Goal: Transaction & Acquisition: Download file/media

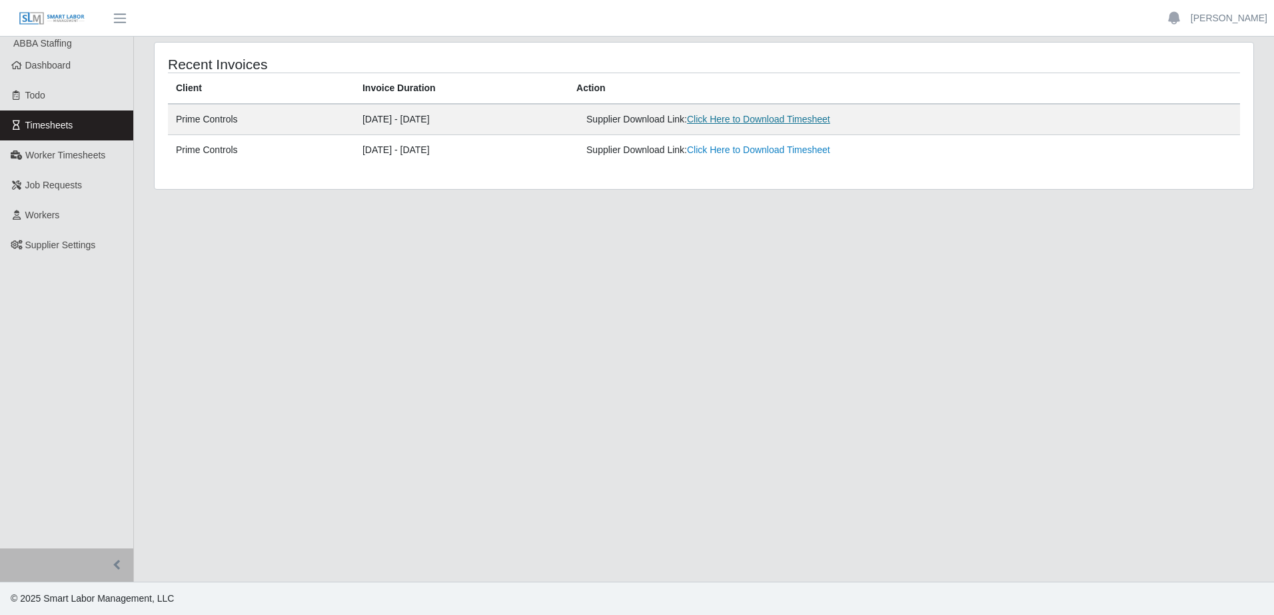
click at [739, 119] on link "Click Here to Download Timesheet" at bounding box center [758, 119] width 143 height 11
click at [63, 160] on span "Worker Timesheets" at bounding box center [65, 155] width 80 height 11
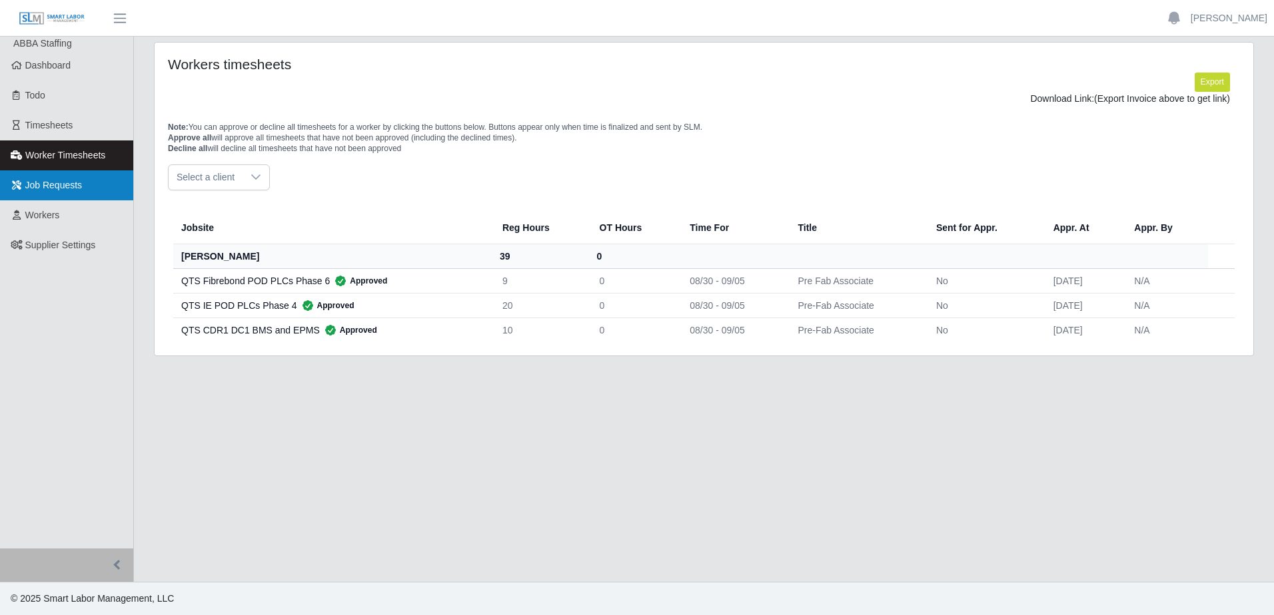
click at [88, 193] on link "Job Requests" at bounding box center [66, 186] width 133 height 30
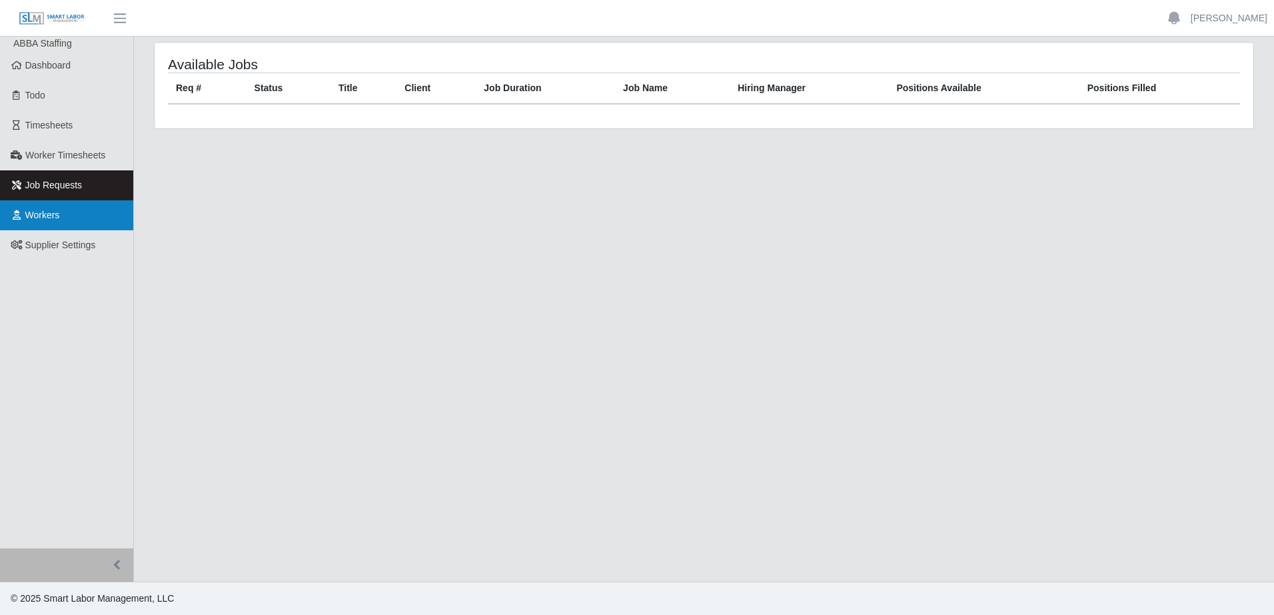
click at [79, 210] on link "Workers" at bounding box center [66, 216] width 133 height 30
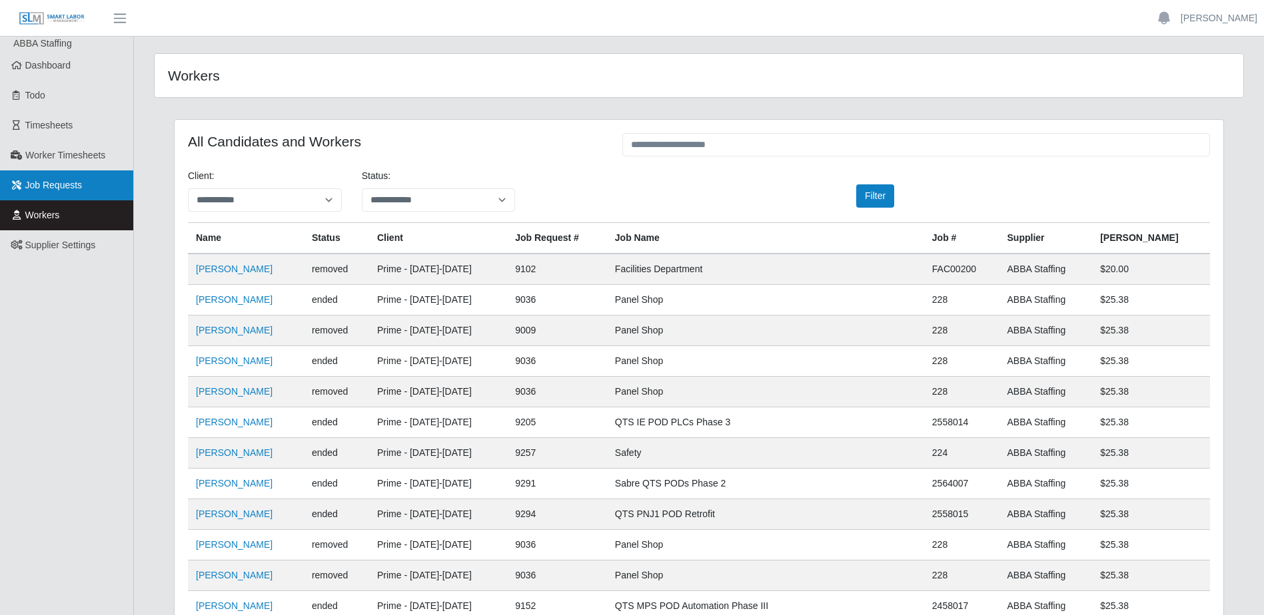
click at [79, 182] on span "Job Requests" at bounding box center [53, 185] width 57 height 11
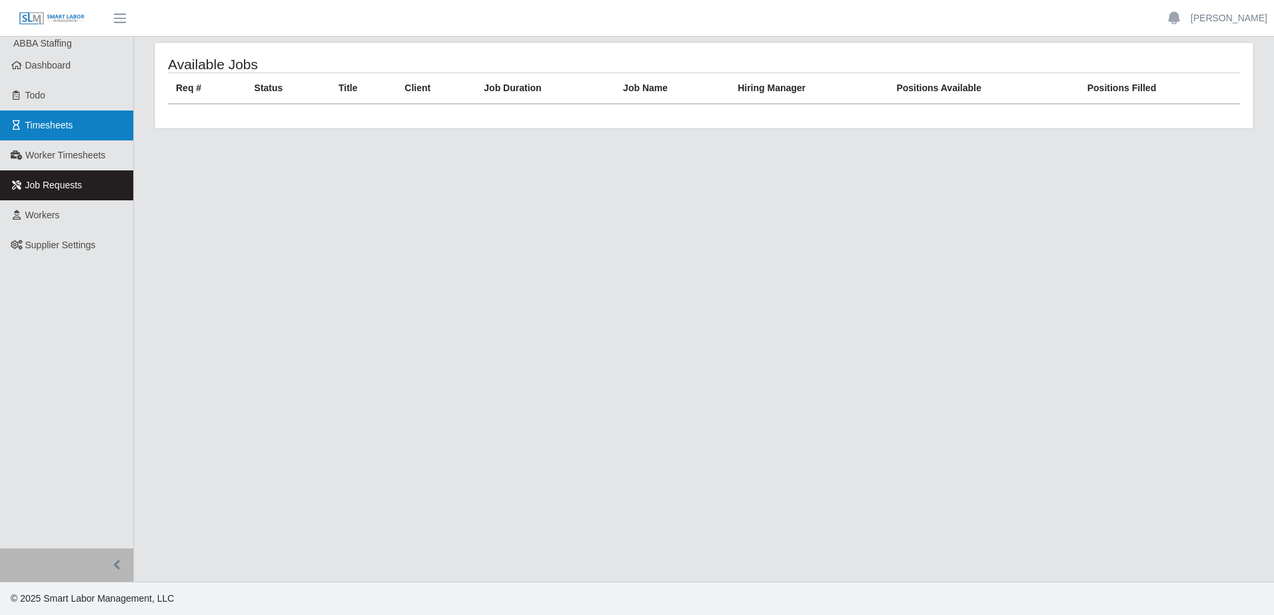
click at [91, 116] on link "Timesheets" at bounding box center [66, 126] width 133 height 30
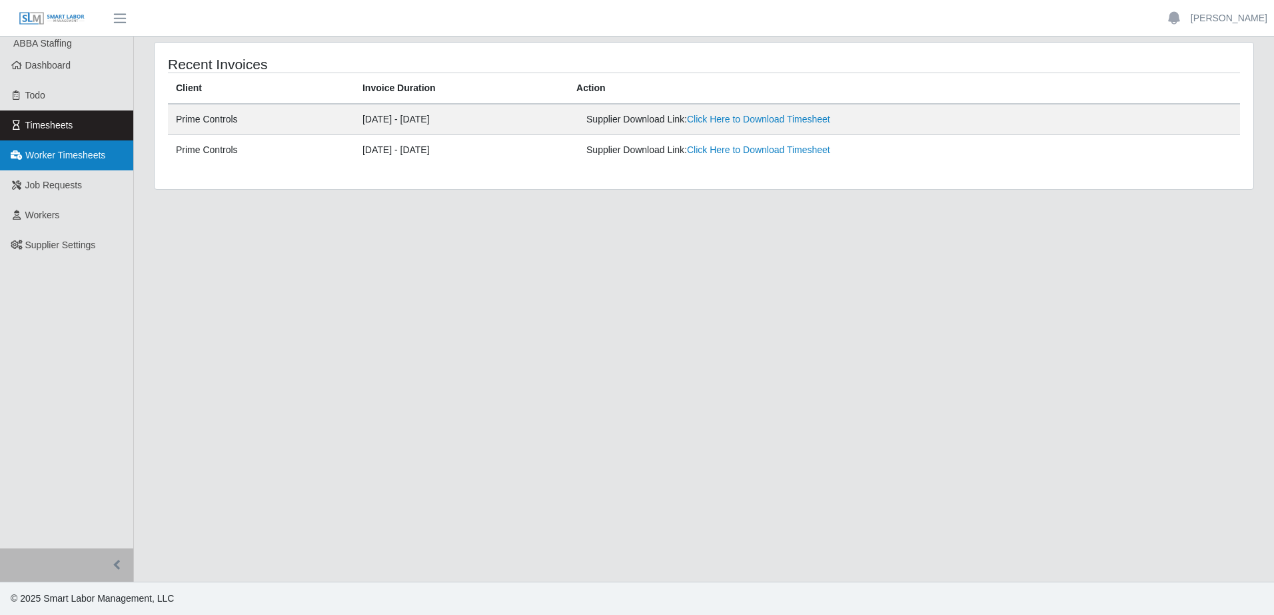
click at [81, 159] on span "Worker Timesheets" at bounding box center [65, 155] width 80 height 11
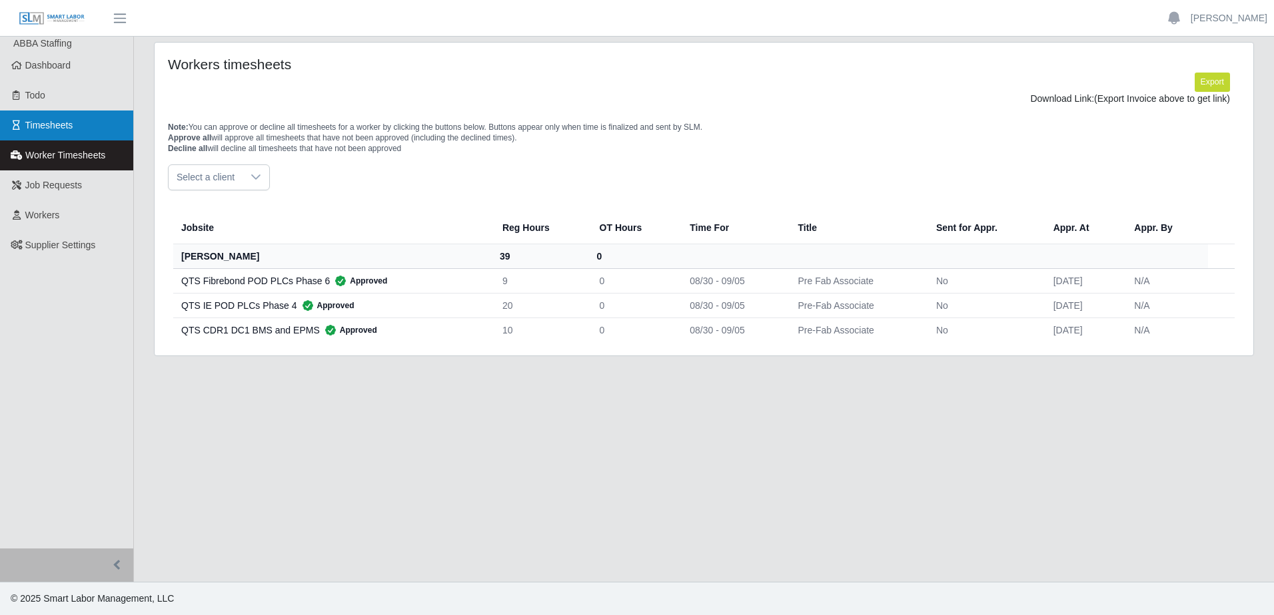
click at [75, 138] on link "Timesheets" at bounding box center [66, 126] width 133 height 30
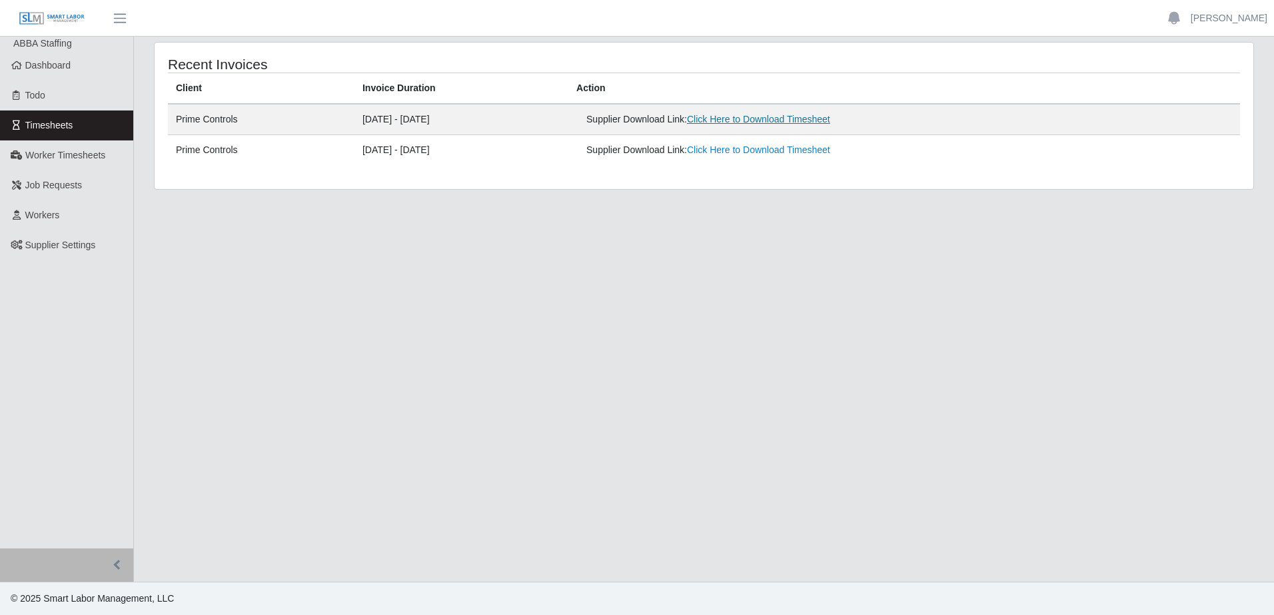
click at [735, 117] on link "Click Here to Download Timesheet" at bounding box center [758, 119] width 143 height 11
click at [773, 125] on link "Click Here to Download Timesheet" at bounding box center [758, 119] width 143 height 11
click at [751, 115] on link "Click Here to Download Timesheet" at bounding box center [758, 119] width 143 height 11
